Goal: Information Seeking & Learning: Learn about a topic

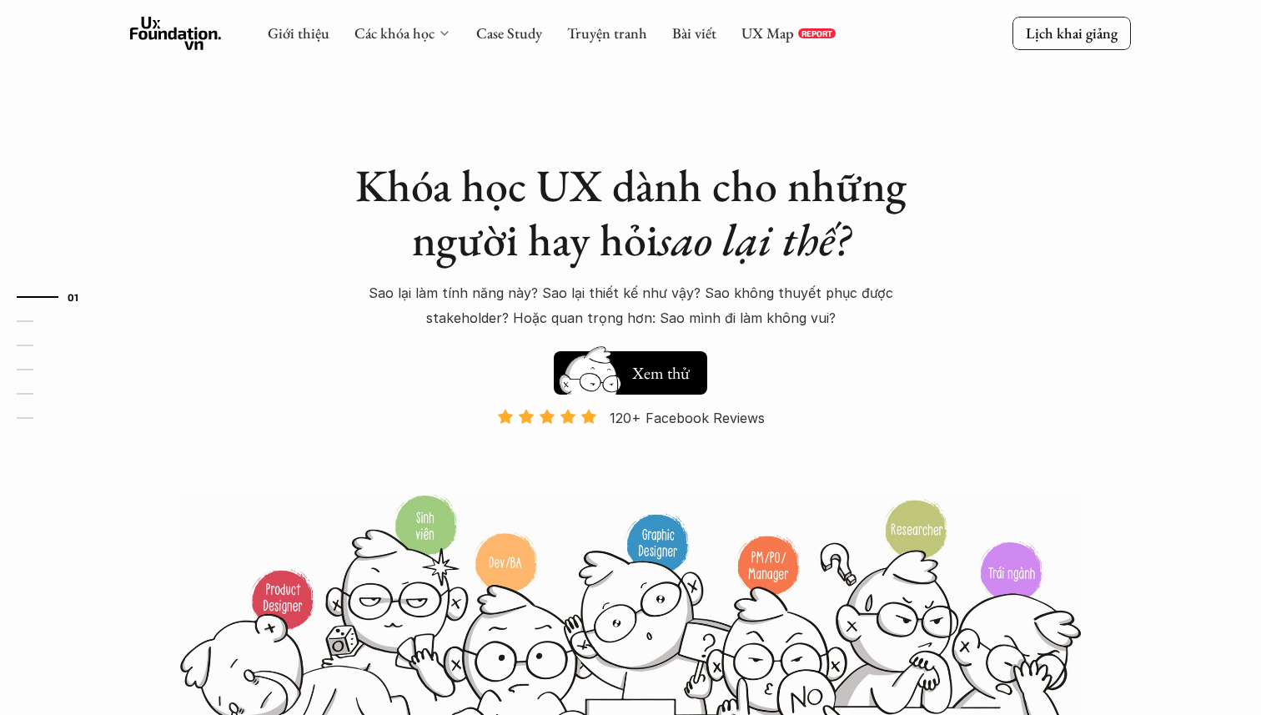
click at [442, 37] on icon at bounding box center [444, 33] width 13 height 13
click at [387, 33] on link "Các khóa học" at bounding box center [394, 32] width 80 height 19
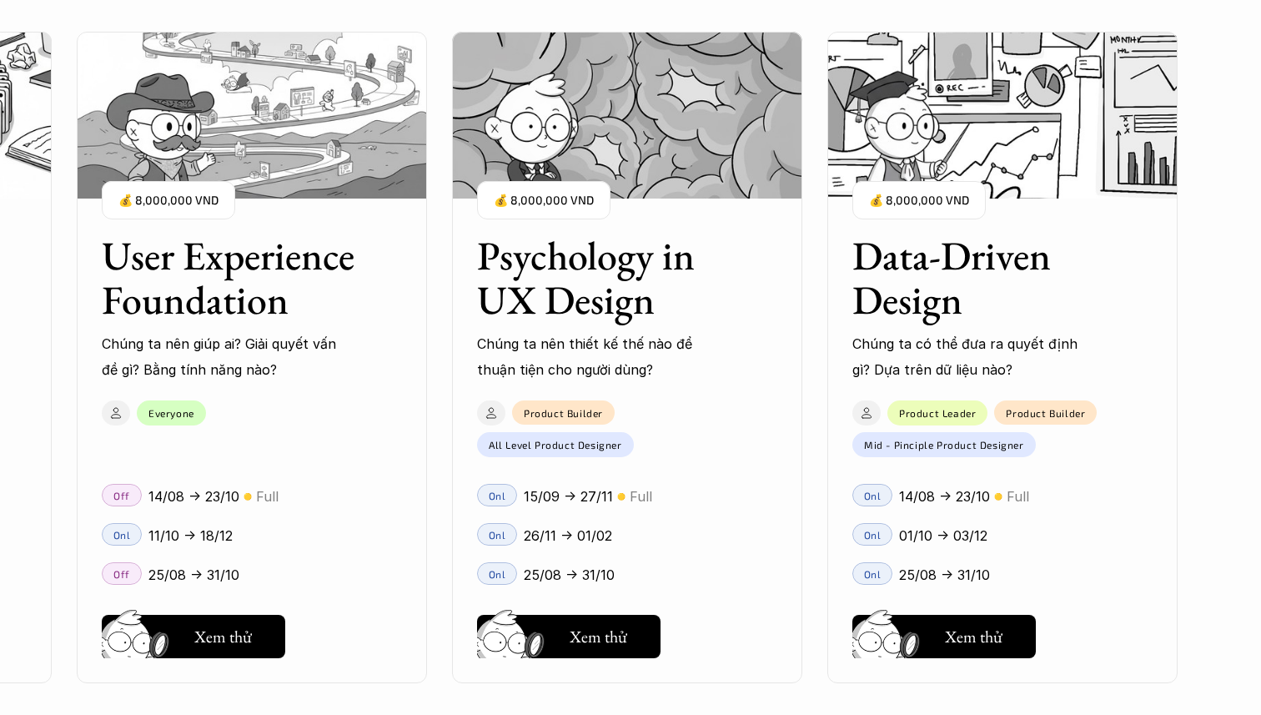
scroll to position [1921, 0]
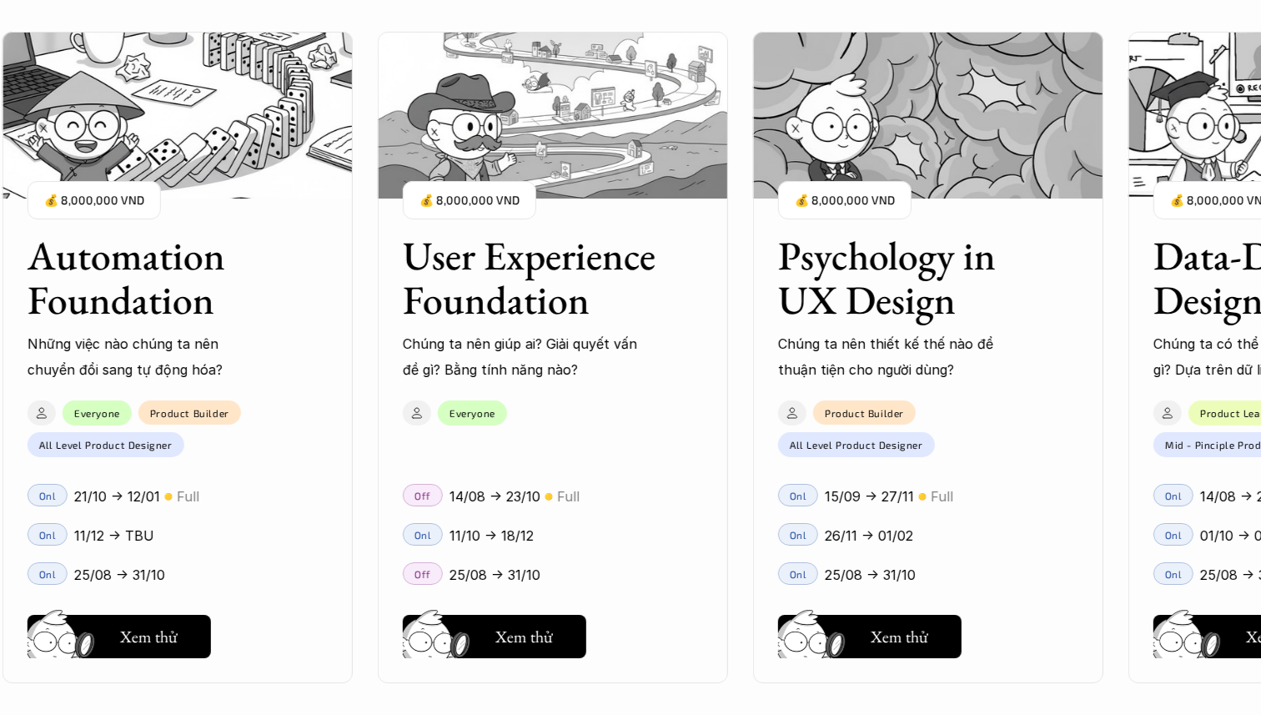
click at [530, 306] on h3 "User Experience Foundation" at bounding box center [532, 278] width 259 height 88
click at [517, 254] on h3 "User Experience Foundation" at bounding box center [532, 278] width 259 height 88
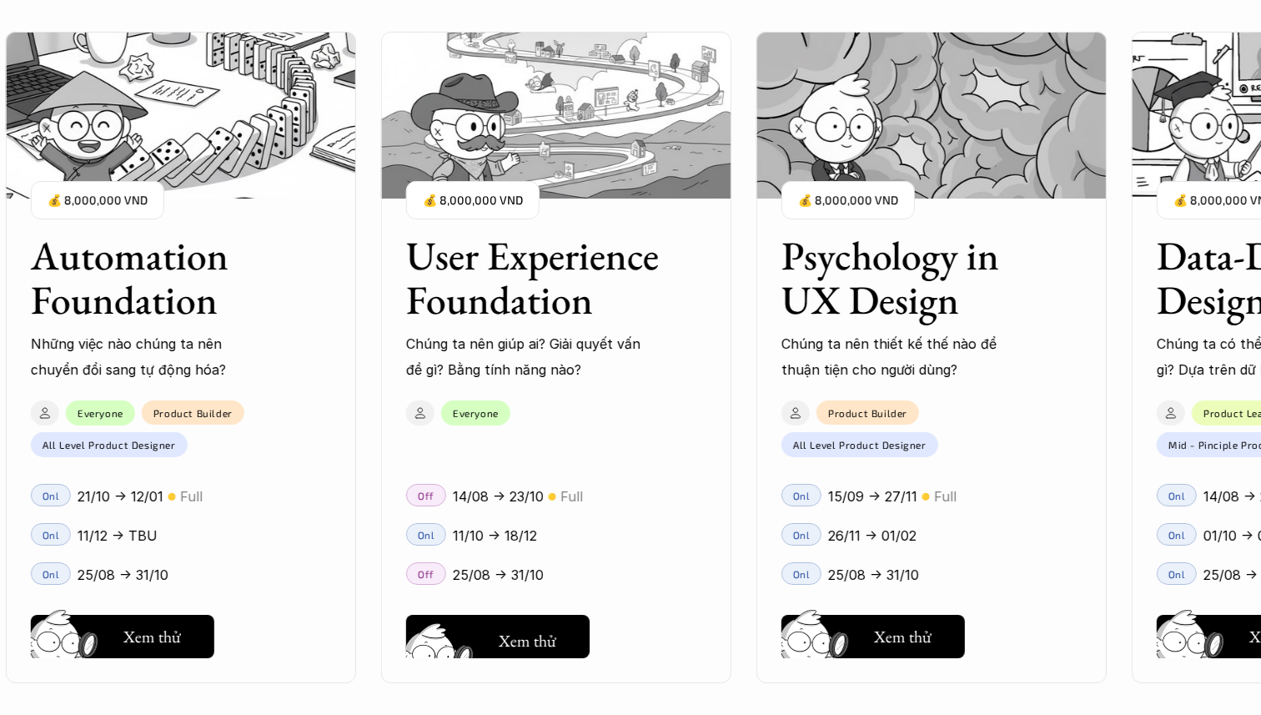
click at [455, 646] on img at bounding box center [442, 660] width 89 height 76
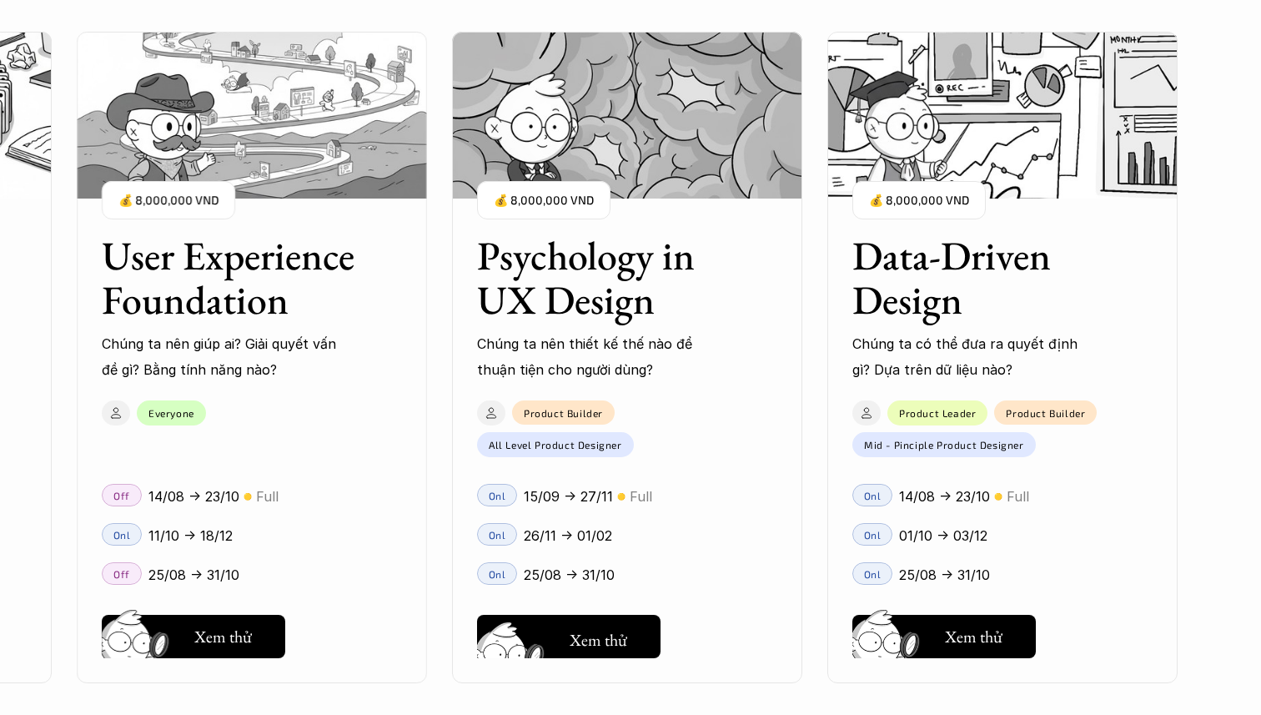
click at [528, 631] on img at bounding box center [513, 659] width 89 height 76
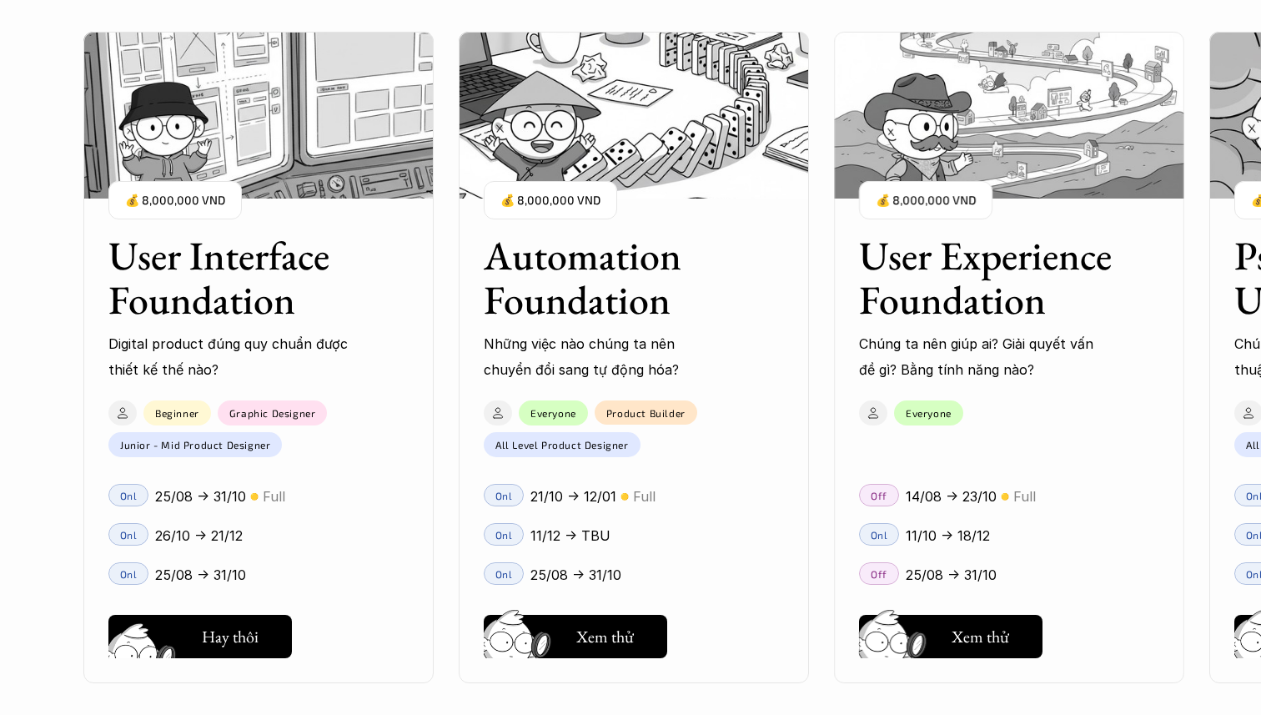
click at [230, 638] on h5 "Xem thử" at bounding box center [230, 640] width 58 height 23
click at [223, 636] on h5 "Xem thử" at bounding box center [230, 640] width 58 height 23
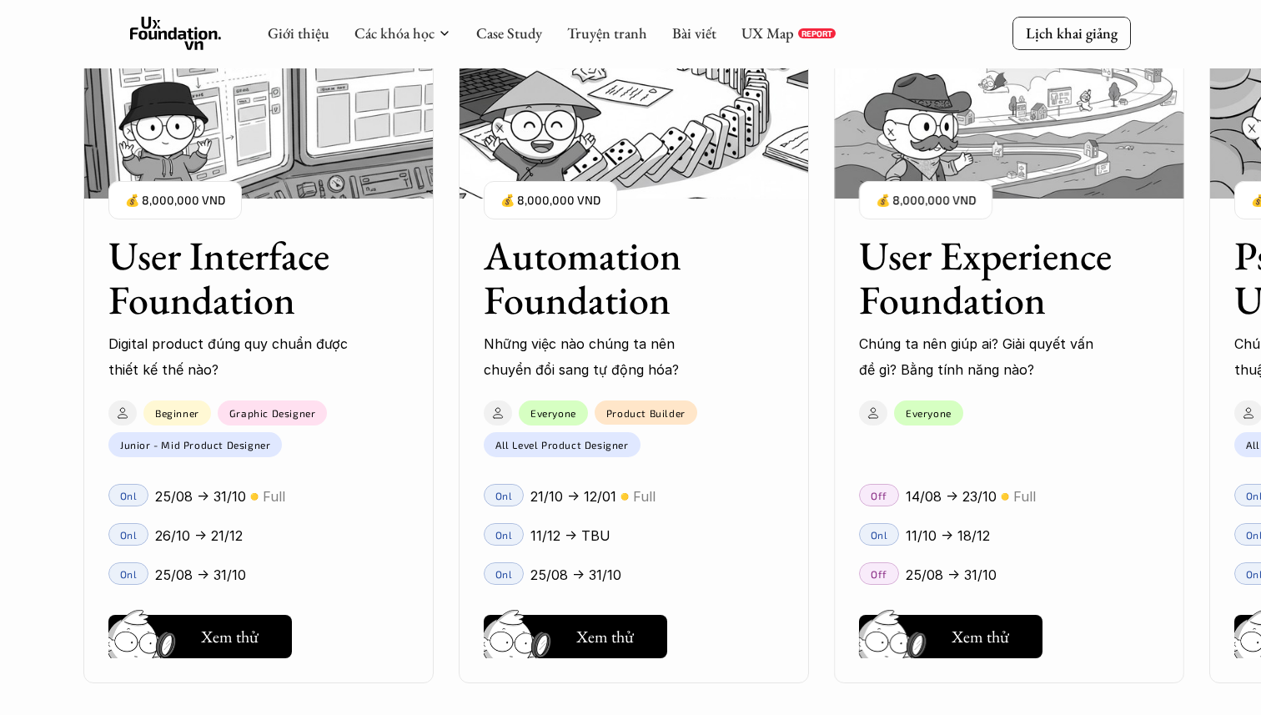
scroll to position [1570, 0]
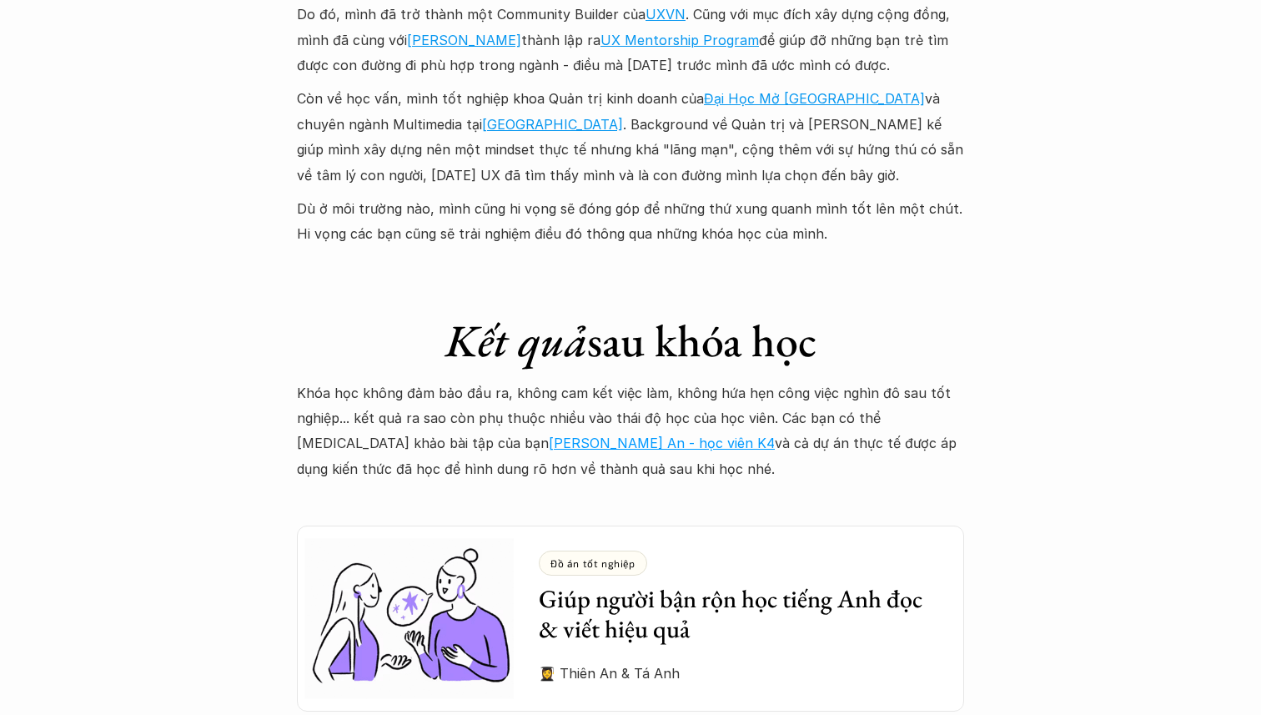
scroll to position [4190, 0]
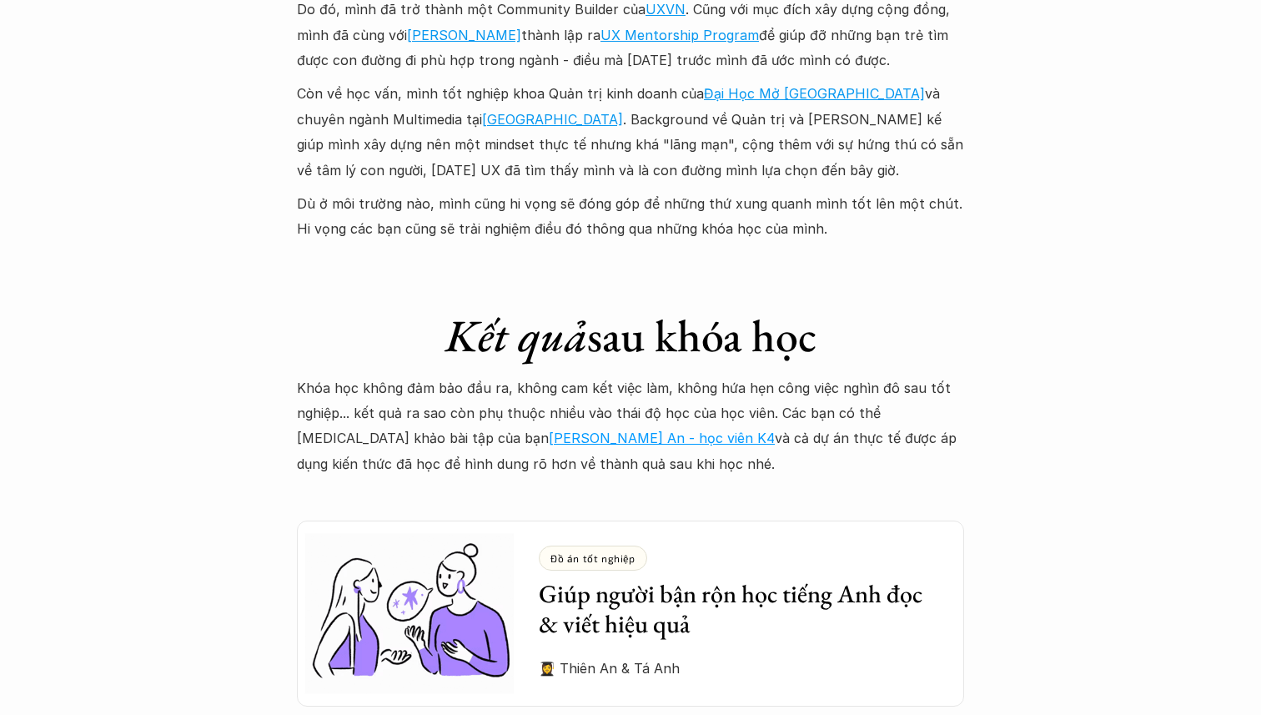
click at [549, 430] on link "Hồ Vũ Thiên An - học viên K4" at bounding box center [662, 438] width 226 height 17
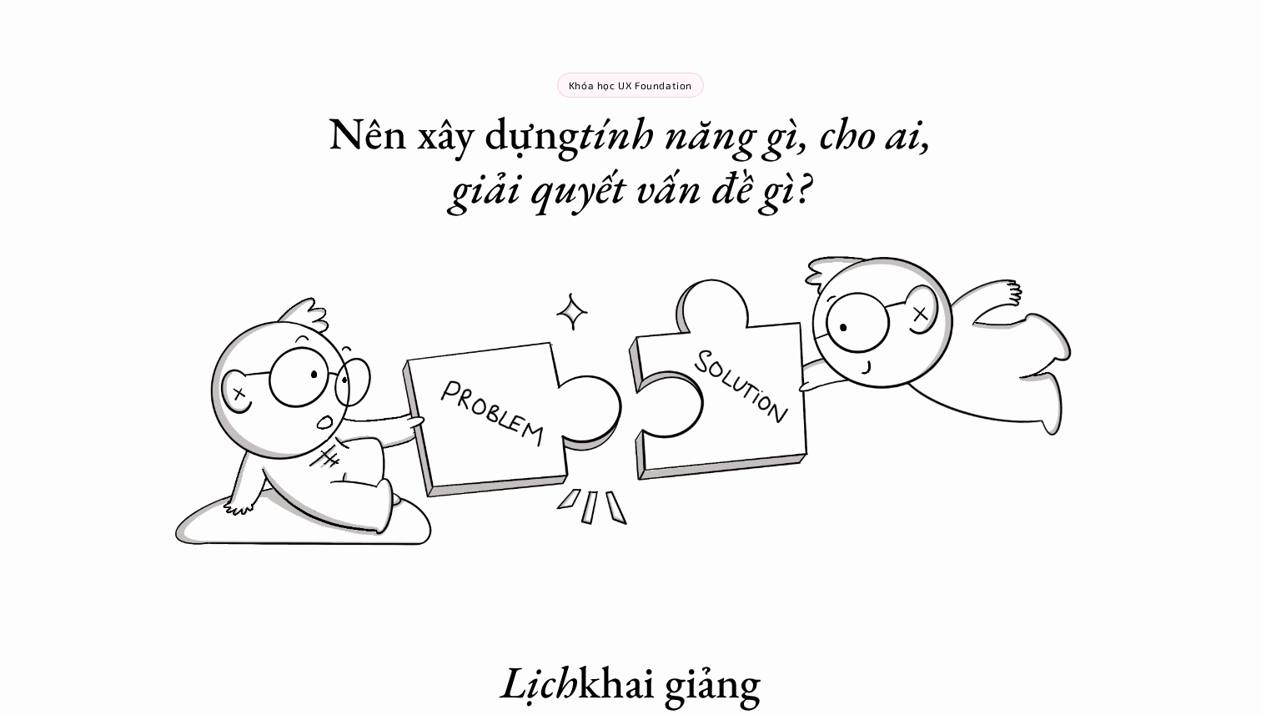
scroll to position [0, 0]
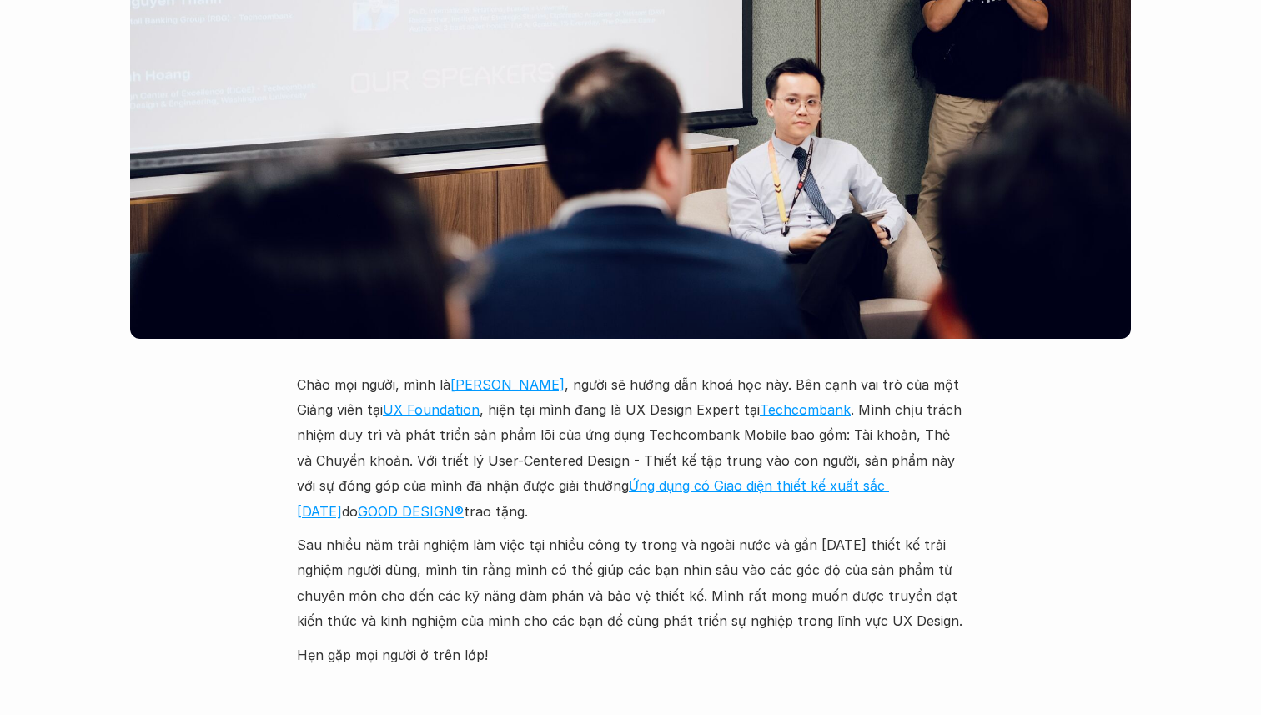
scroll to position [4389, 0]
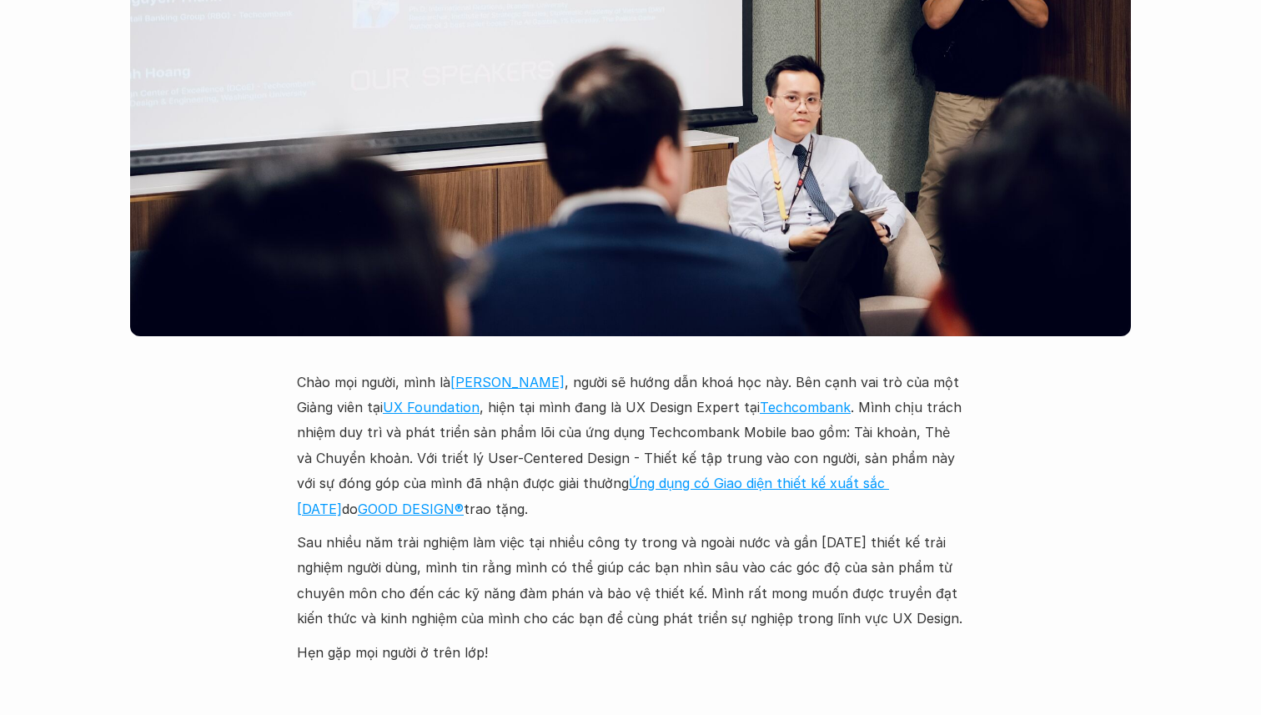
click at [699, 381] on p "Chào mọi người, mình là Vũ Tuyên Hoàng , người sẽ hướng dẫn khoá học này. Bên c…" at bounding box center [630, 445] width 667 height 152
drag, startPoint x: 623, startPoint y: 380, endPoint x: 731, endPoint y: 389, distance: 108.8
click at [731, 389] on p "Chào mọi người, mình là Vũ Tuyên Hoàng , người sẽ hướng dẫn khoá học này. Bên c…" at bounding box center [630, 445] width 667 height 152
copy p "UX Design Expert"
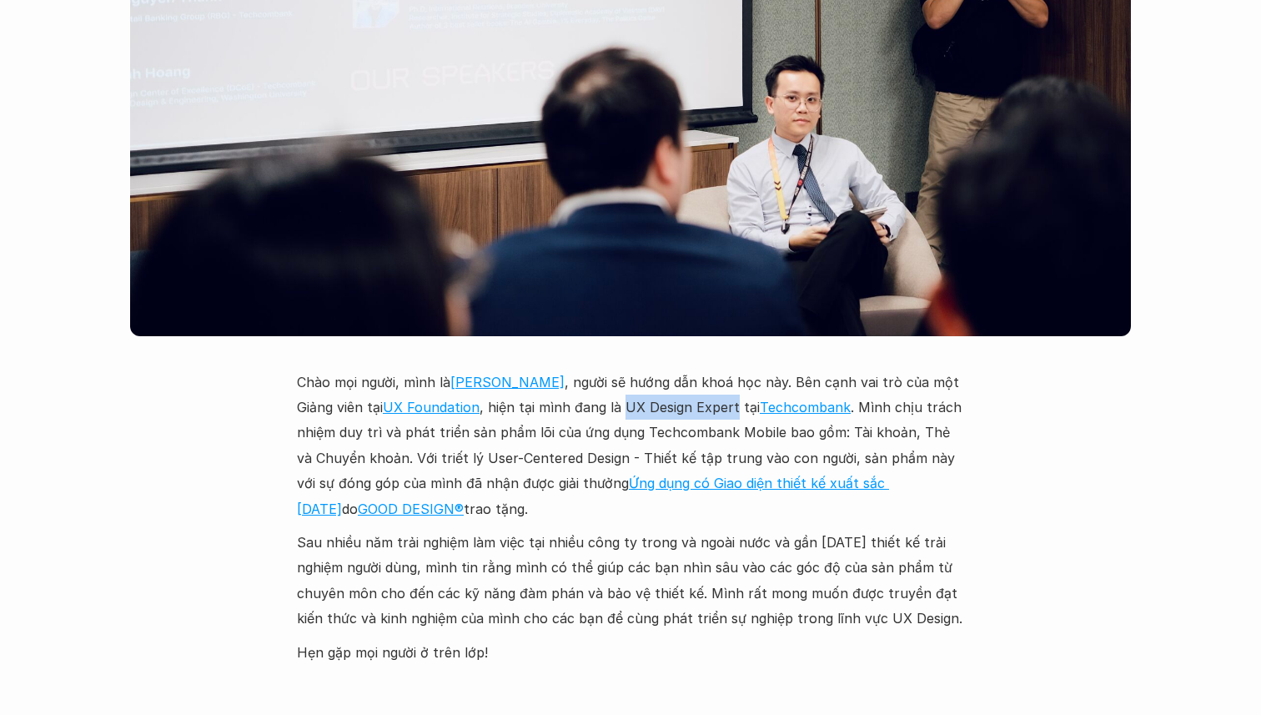
click at [641, 430] on p "Chào mọi người, mình là Vũ Tuyên Hoàng , người sẽ hướng dẫn khoá học này. Bên c…" at bounding box center [630, 445] width 667 height 152
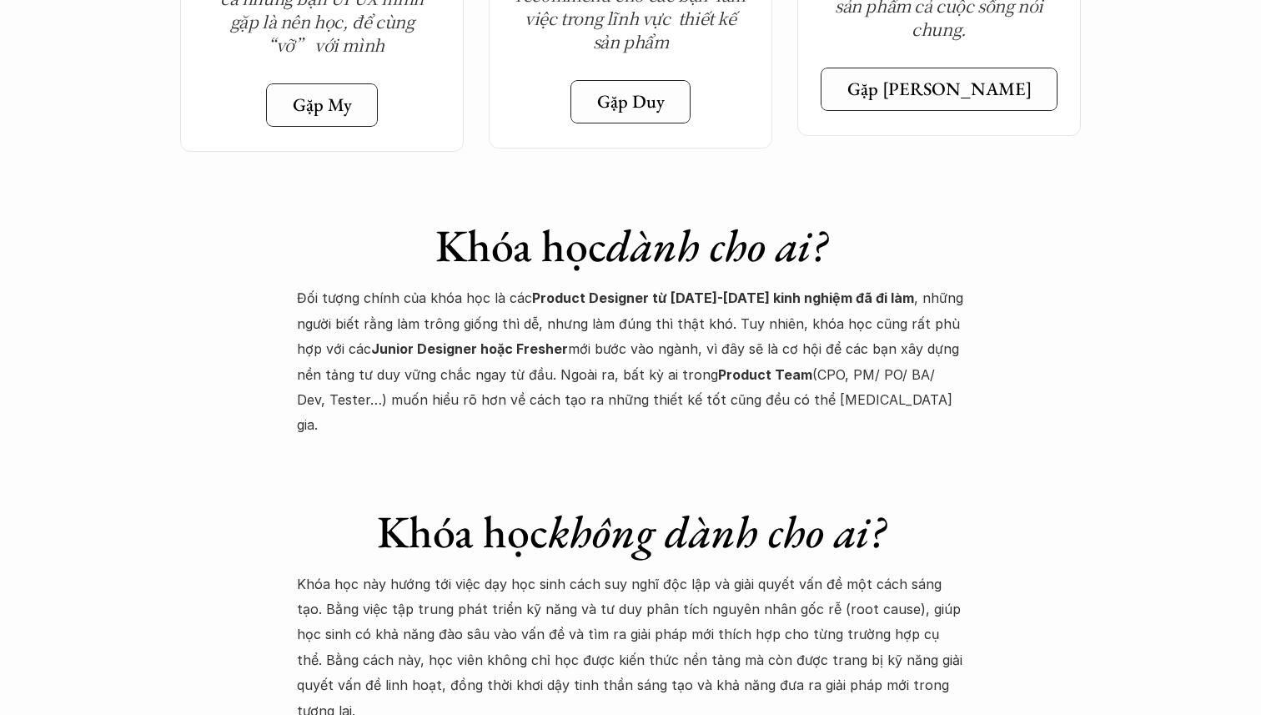
scroll to position [6323, 0]
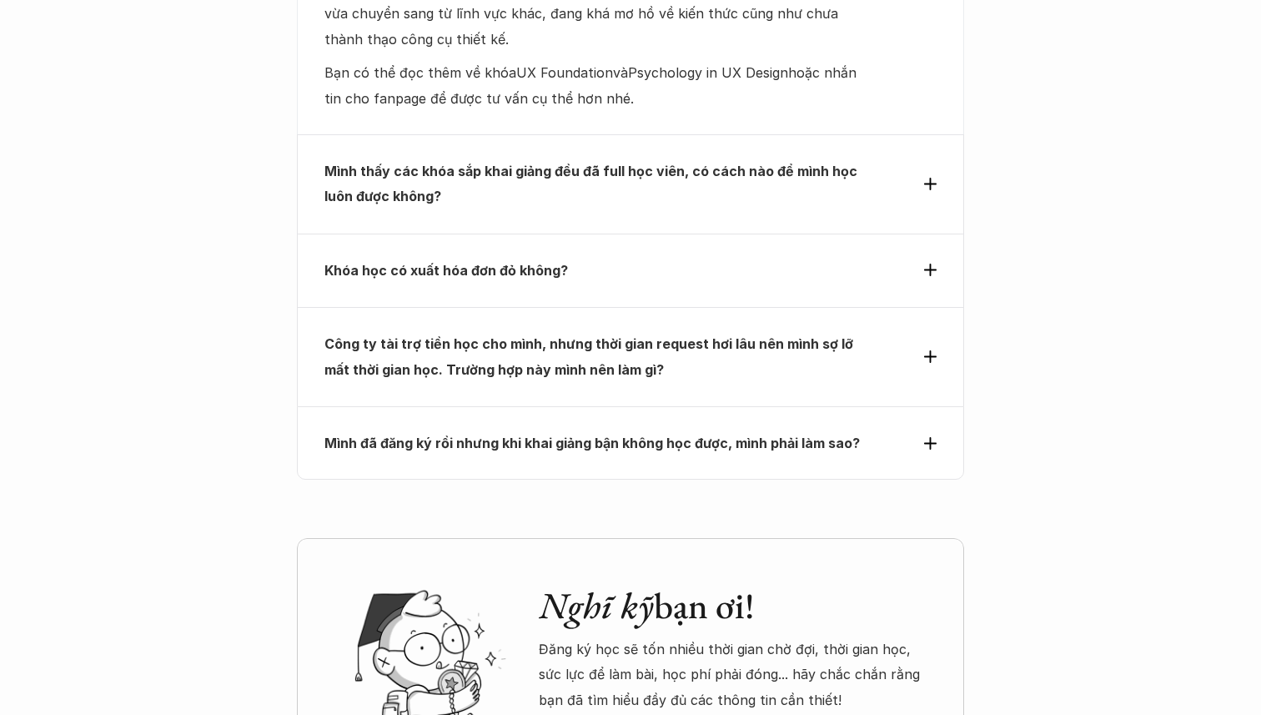
scroll to position [5620, 0]
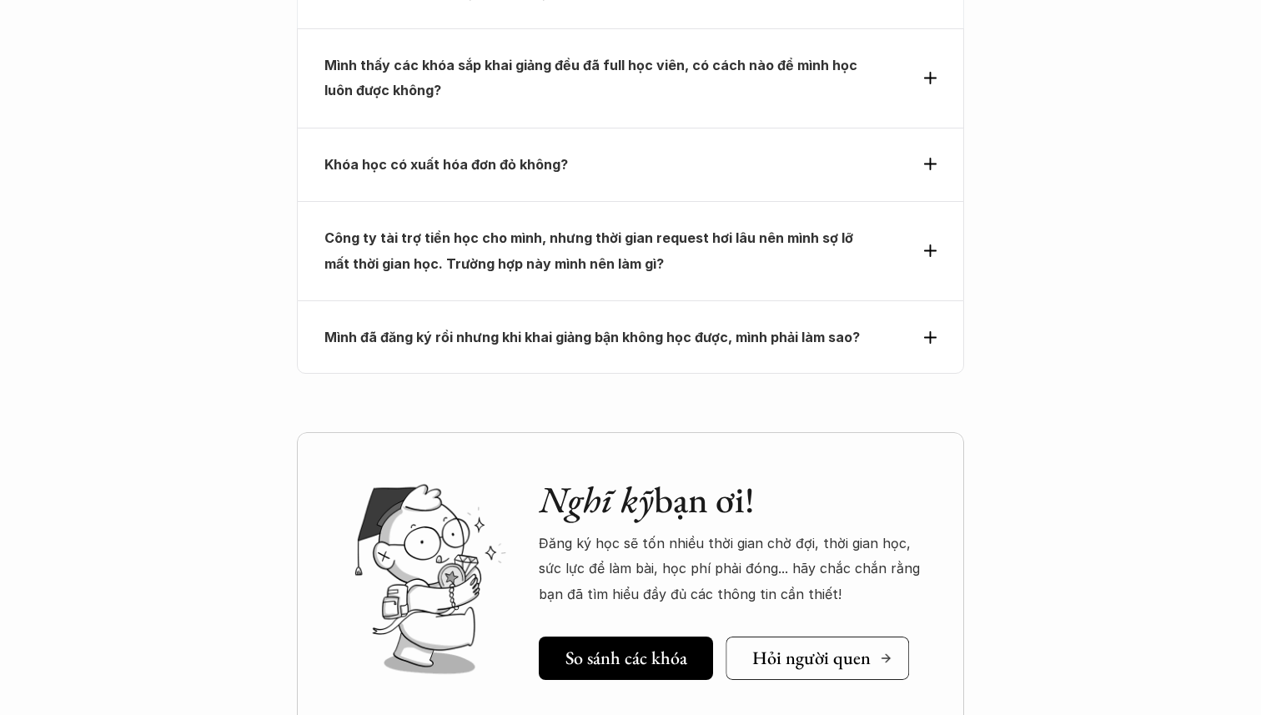
click at [771, 647] on h5 "Hỏi người quen" at bounding box center [811, 658] width 118 height 22
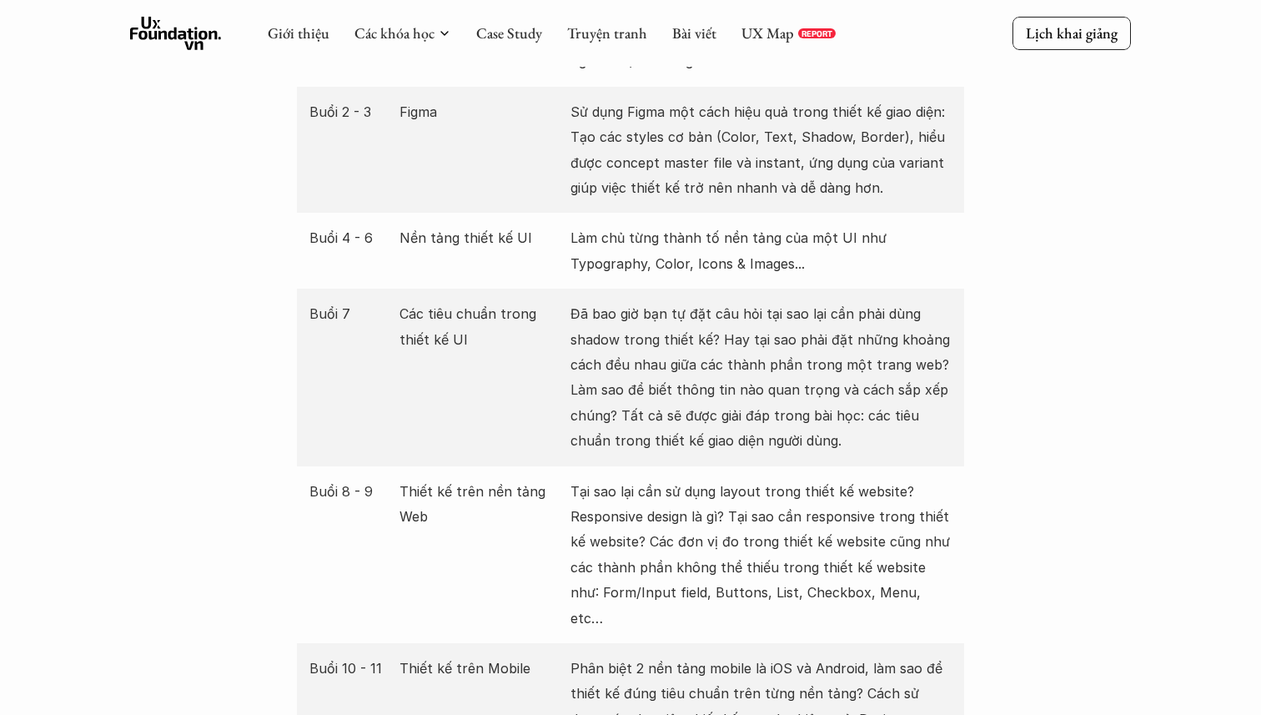
scroll to position [2419, 0]
click at [763, 40] on link "UX Map" at bounding box center [767, 32] width 53 height 19
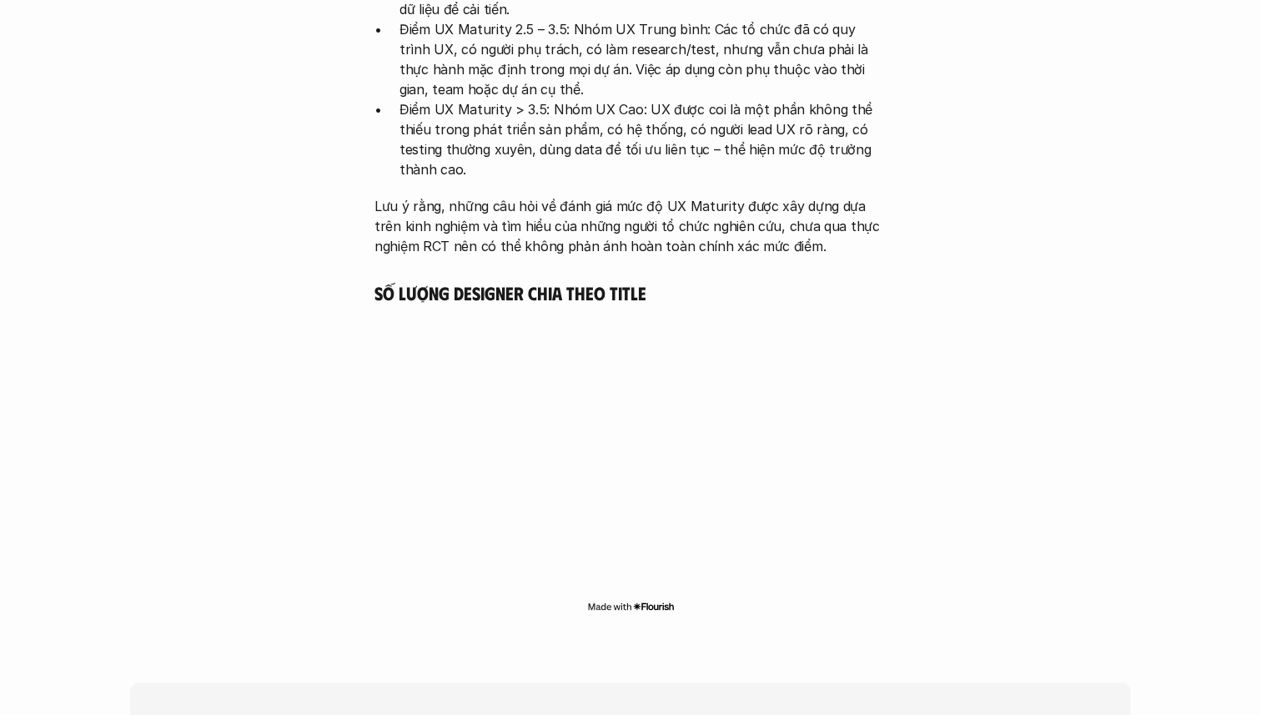
scroll to position [3932, 0]
